Goal: Navigation & Orientation: Find specific page/section

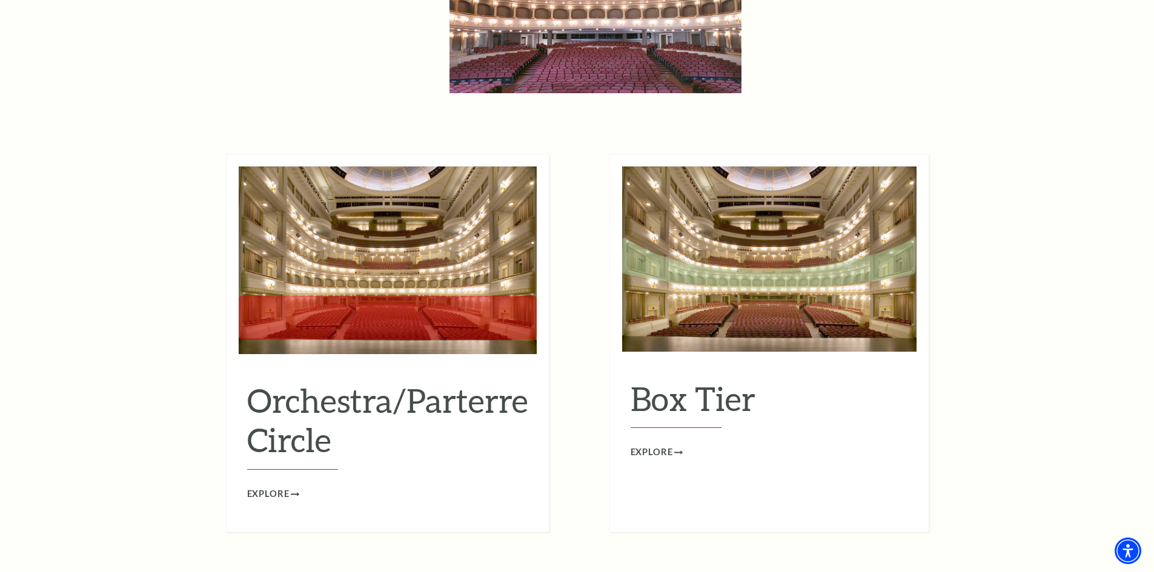
scroll to position [1028, 0]
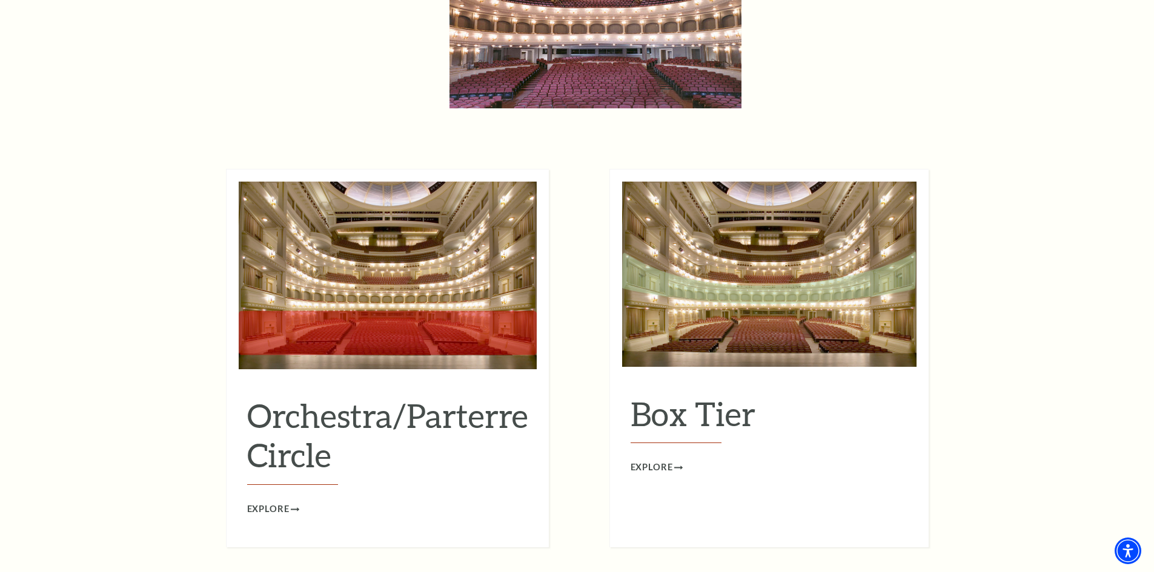
click at [393, 280] on img at bounding box center [388, 276] width 298 height 188
click at [339, 322] on img at bounding box center [388, 276] width 298 height 188
click at [273, 502] on span "Explore" at bounding box center [268, 509] width 42 height 15
